Goal: Information Seeking & Learning: Compare options

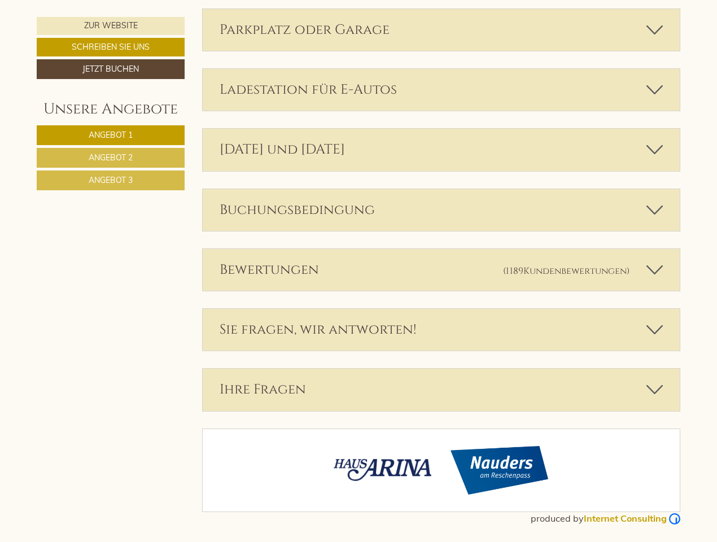
scroll to position [3300, 0]
click at [359, 271] on div "Bewertungen (1189 Kundenbewertungen )" at bounding box center [442, 270] width 478 height 42
click at [111, 135] on span "Angebot 1" at bounding box center [111, 135] width 44 height 10
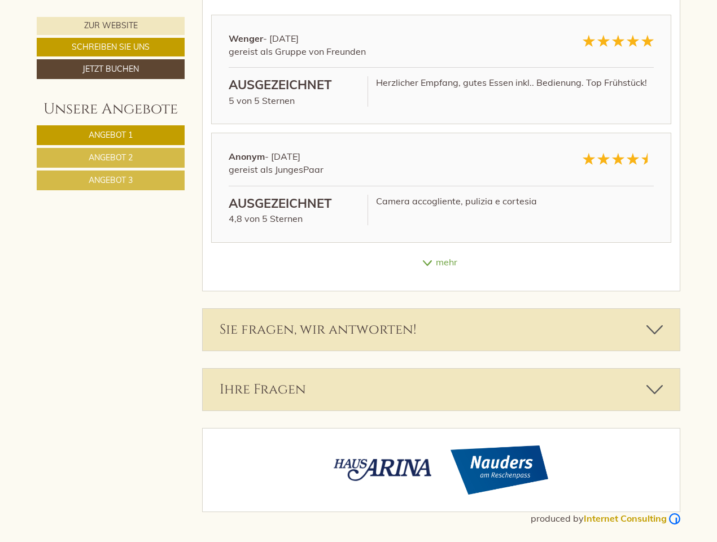
scroll to position [534, 0]
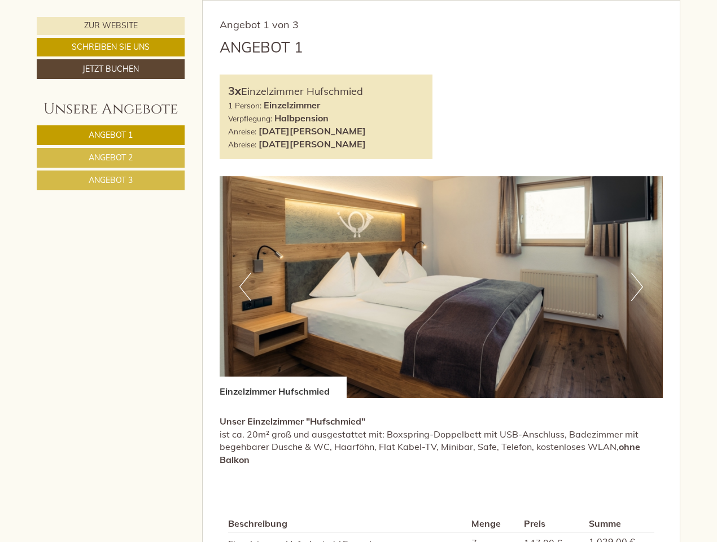
click at [111, 158] on span "Angebot 2" at bounding box center [111, 157] width 44 height 10
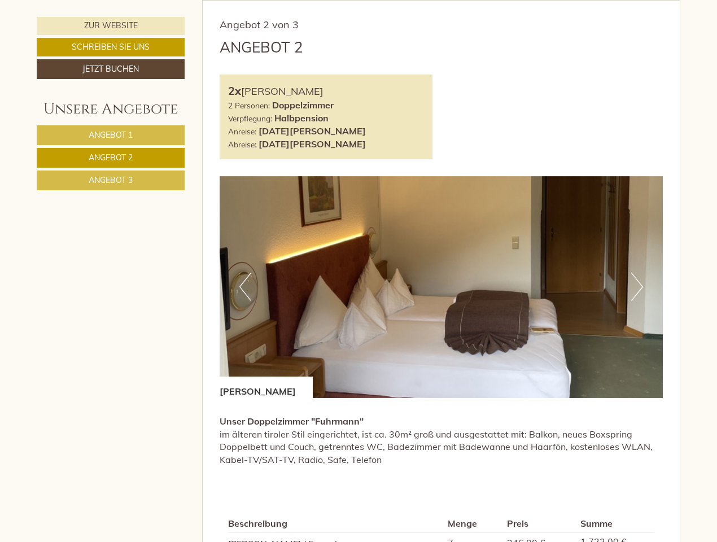
click at [111, 180] on span "Angebot 3" at bounding box center [111, 180] width 44 height 10
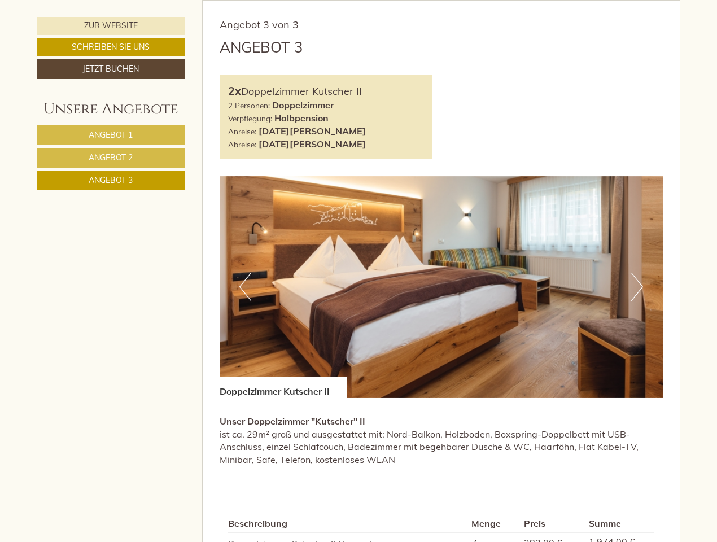
click at [245, 1] on div "Angebot 3 von 3 Angebot 3 2x Doppelzimmer Kutscher II 2 Personen: Doppelzimmer …" at bounding box center [442, 354] width 478 height 707
click at [442, 1] on div "Angebot 3 von 3 Angebot 3 2x Doppelzimmer Kutscher II 2 Personen: Doppelzimmer …" at bounding box center [442, 354] width 478 height 707
click at [637, 1] on div "Angebot 3 von 3 Angebot 3 2x Doppelzimmer Kutscher II 2 Personen: Doppelzimmer …" at bounding box center [442, 354] width 478 height 707
click at [245, 1] on div "Angebot 3 von 3 Angebot 3 2x Doppelzimmer Kutscher II 2 Personen: Doppelzimmer …" at bounding box center [442, 354] width 478 height 707
click at [442, 1] on div "Angebot 3 von 3 Angebot 3 2x Doppelzimmer Kutscher II 2 Personen: Doppelzimmer …" at bounding box center [442, 354] width 478 height 707
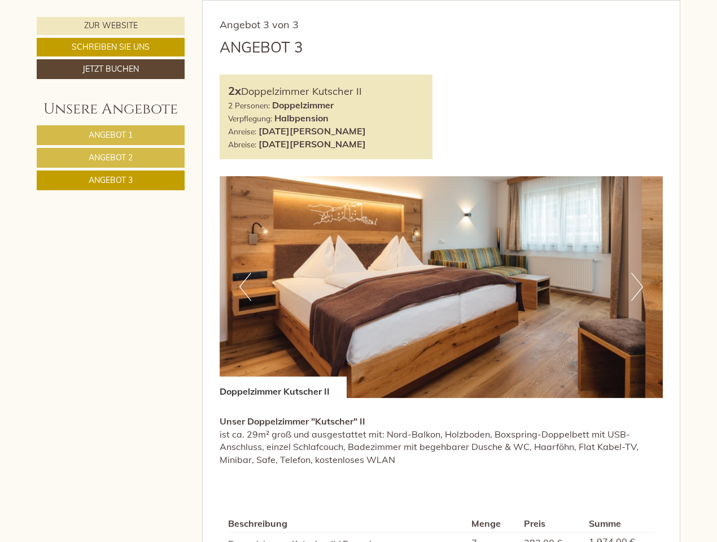
click at [637, 1] on div "Angebot 3 von 3 Angebot 3 2x Doppelzimmer Kutscher II 2 Personen: Doppelzimmer …" at bounding box center [442, 354] width 478 height 707
